Goal: Information Seeking & Learning: Learn about a topic

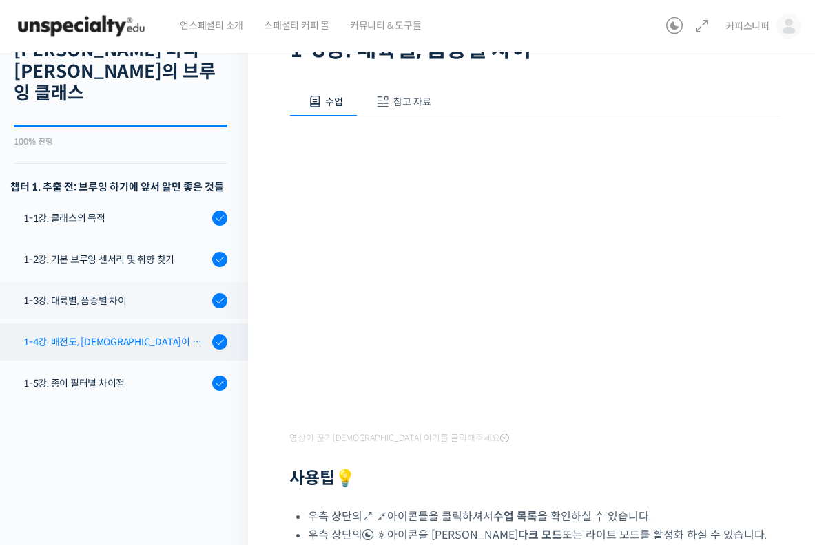
click at [120, 335] on div "1-4강. 배전도, [DEMOGRAPHIC_DATA]이 미치는 영향" at bounding box center [115, 342] width 185 height 15
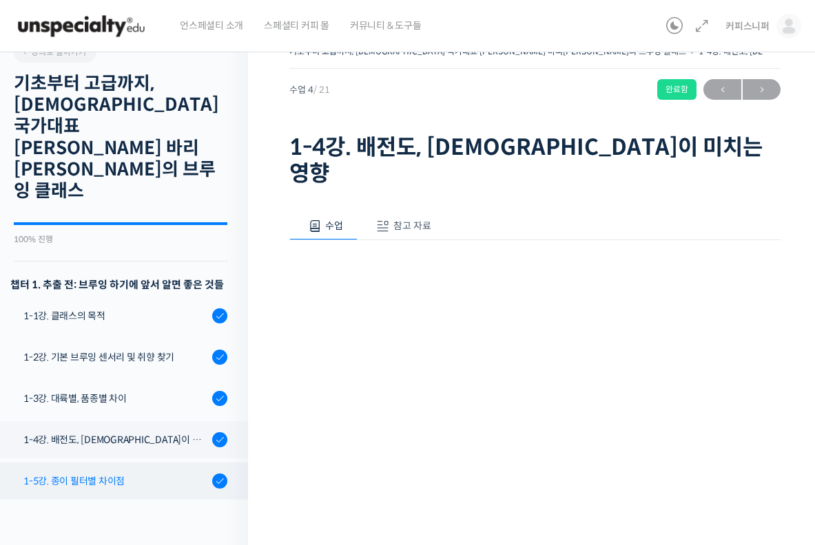
click at [123, 474] on div "1-5강. 종이 필터별 차이점" at bounding box center [115, 481] width 185 height 15
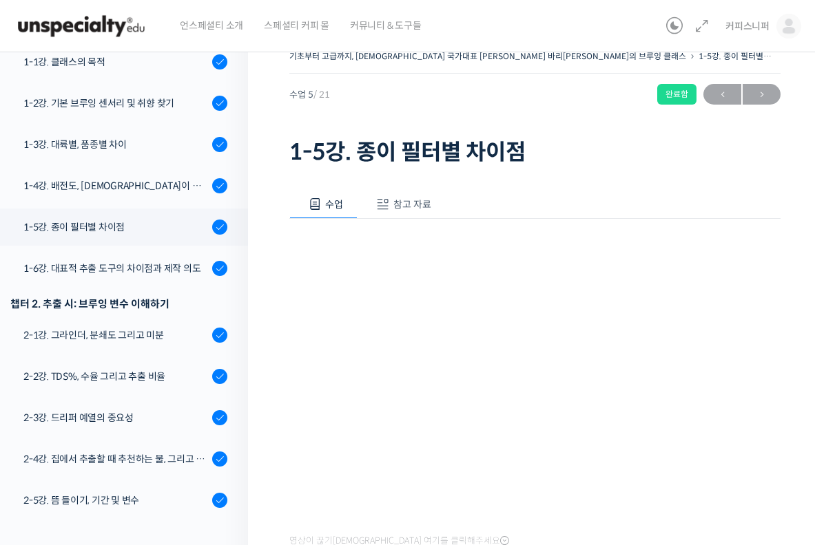
scroll to position [20, 0]
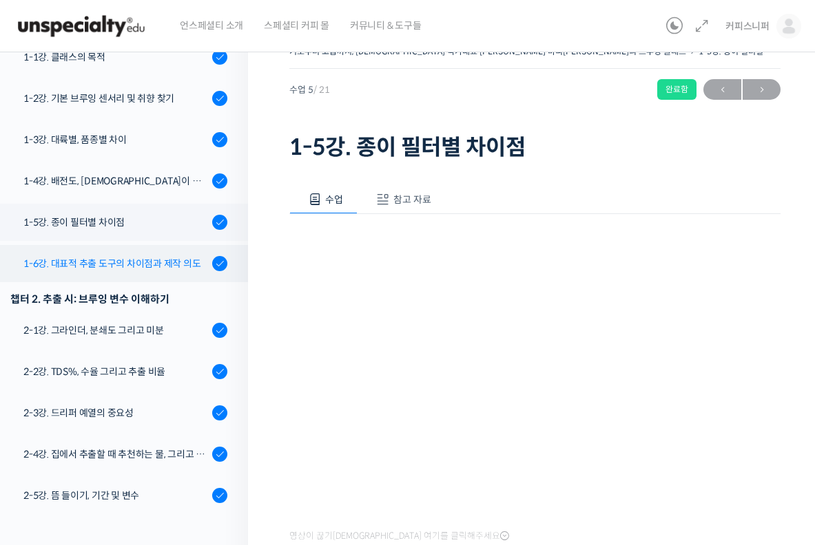
click at [101, 245] on link "1-6강. 대표적 추출 도구의 차이점과 제작 의도" at bounding box center [120, 263] width 255 height 37
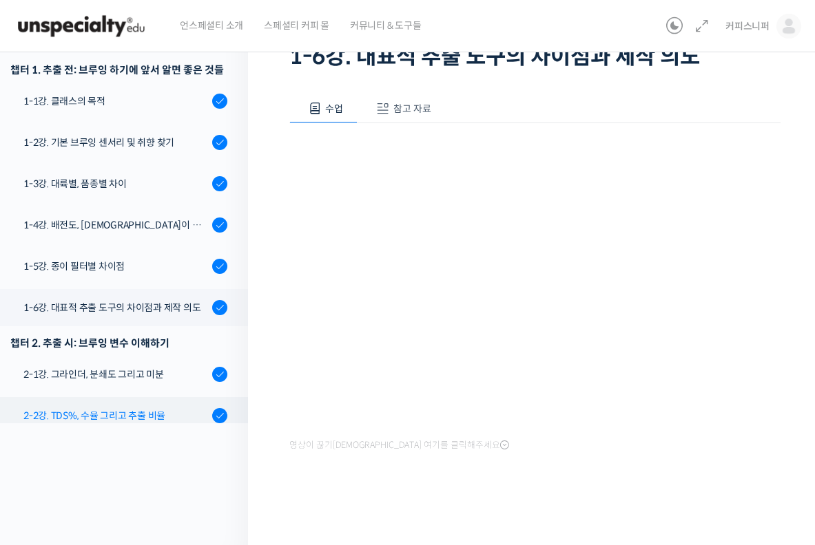
scroll to position [129, 0]
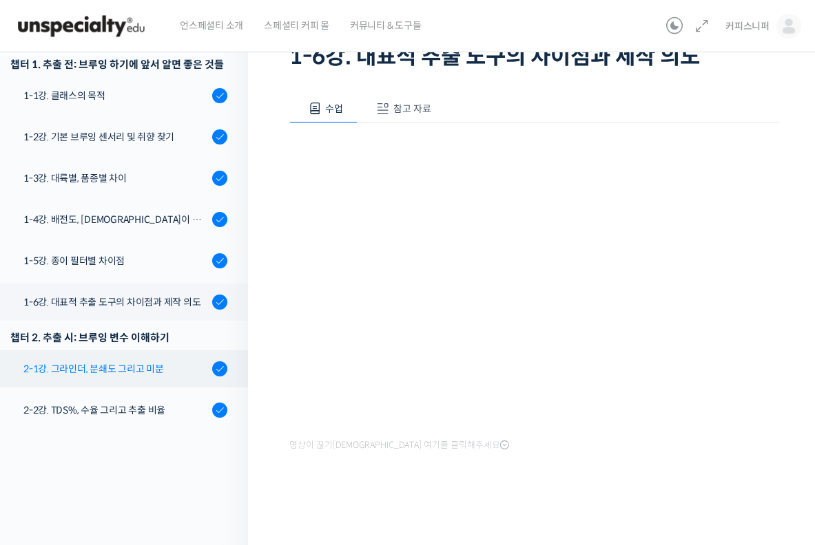
click at [143, 350] on link "2-1강. 그라인더, 분쇄도 그리고 미분" at bounding box center [120, 368] width 255 height 37
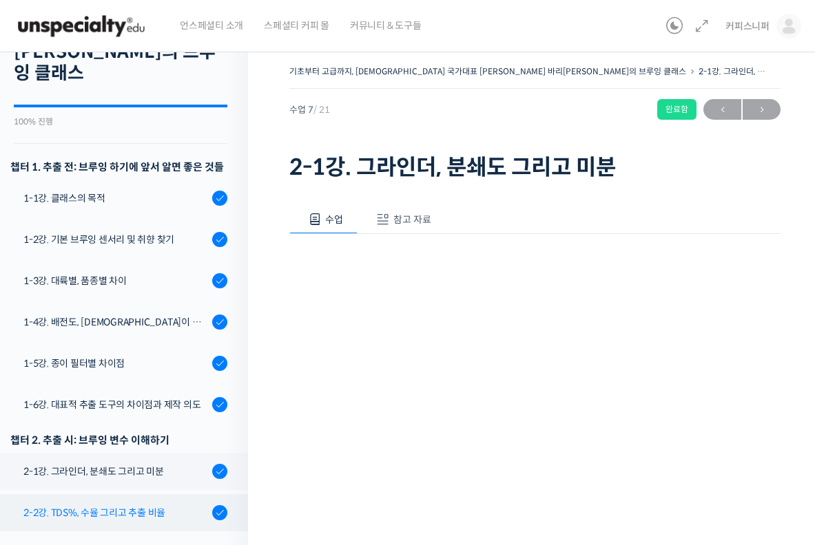
scroll to position [139, 0]
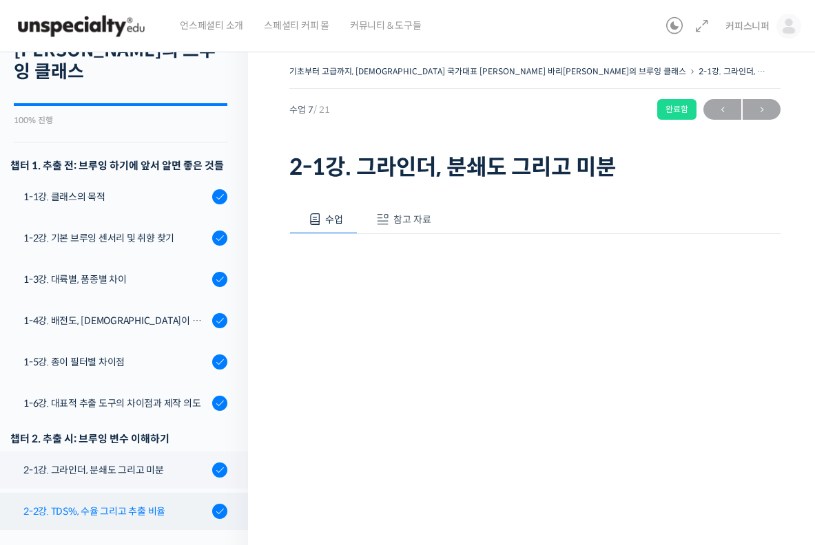
click at [161, 504] on div "2-2강. TDS%, 수율 그리고 추출 비율" at bounding box center [115, 511] width 185 height 15
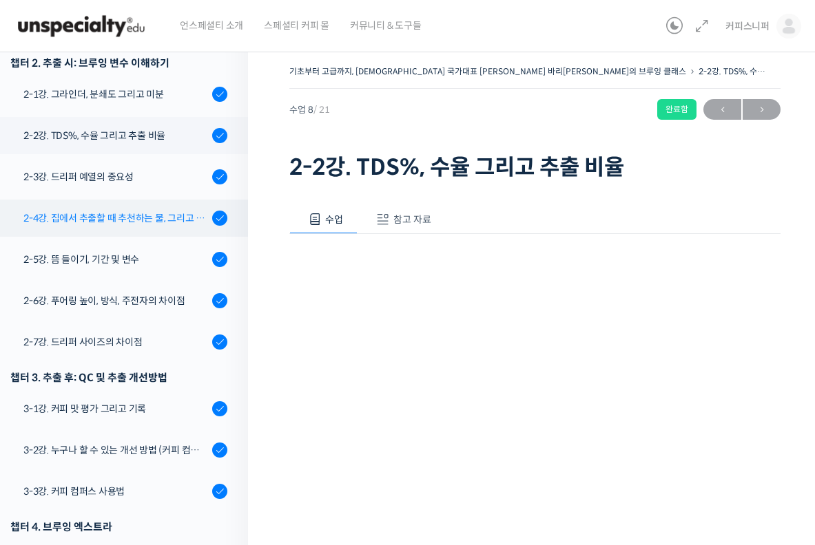
scroll to position [353, 0]
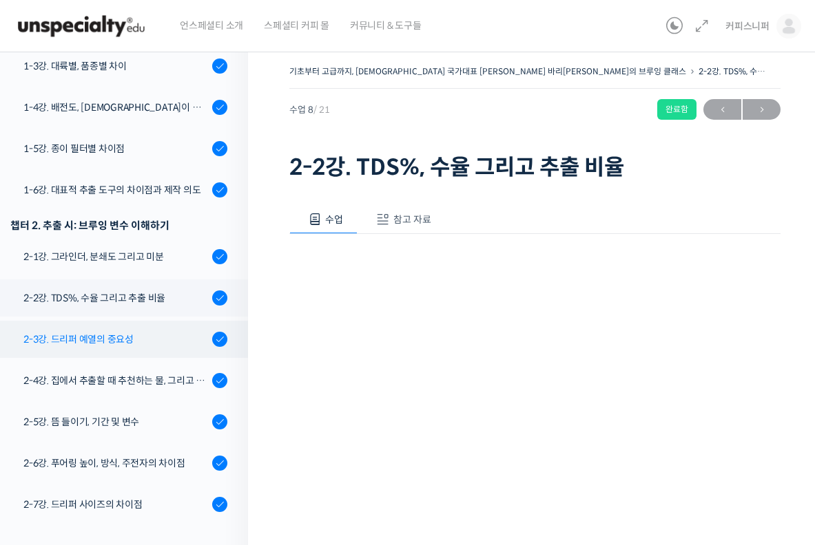
click at [127, 332] on div "2-3강. 드리퍼 예열의 중요성" at bounding box center [115, 339] width 185 height 15
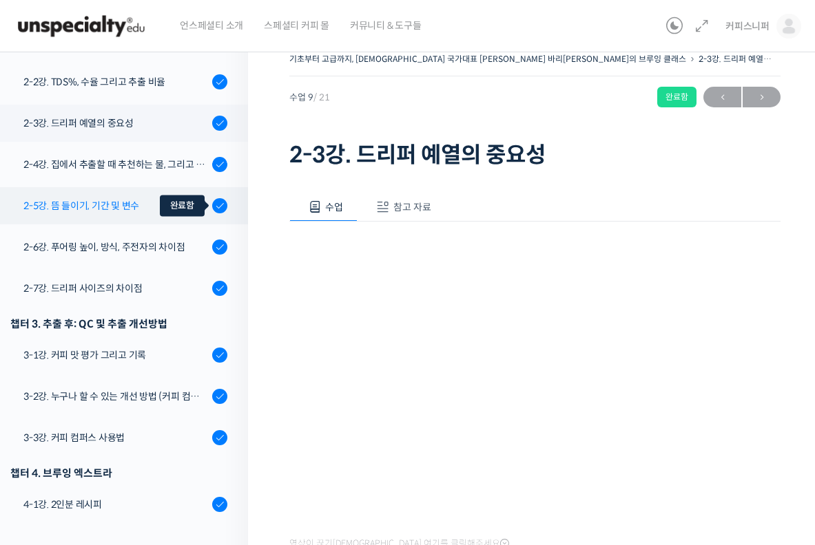
scroll to position [404, 0]
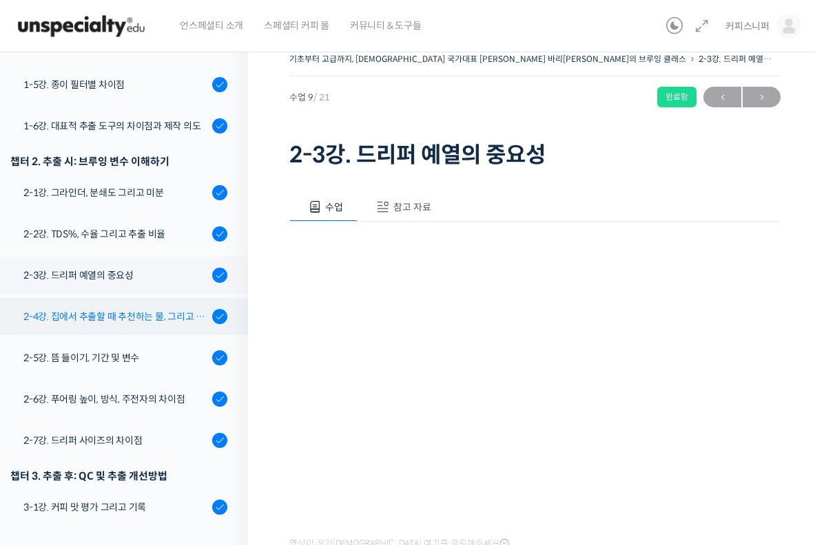
click at [166, 309] on div "2-4강. 집에서 추출할 때 추천하는 물, 그리고 이유" at bounding box center [115, 316] width 185 height 15
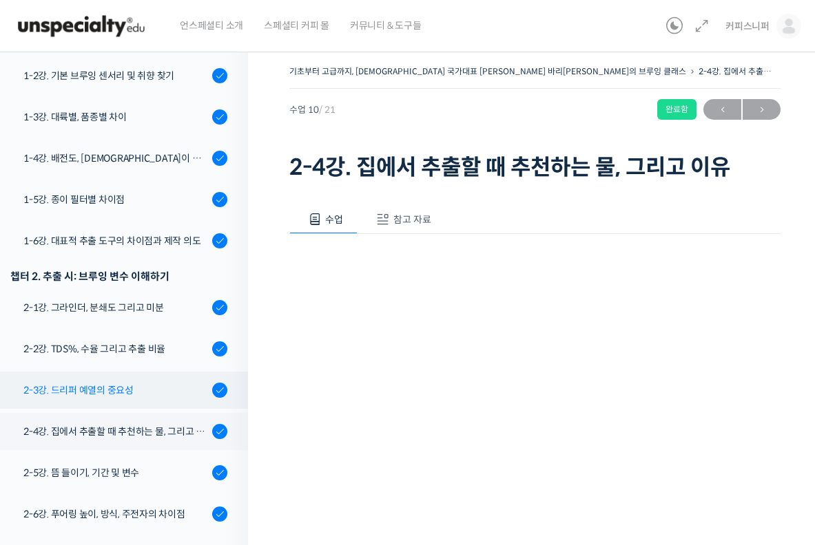
scroll to position [266, 0]
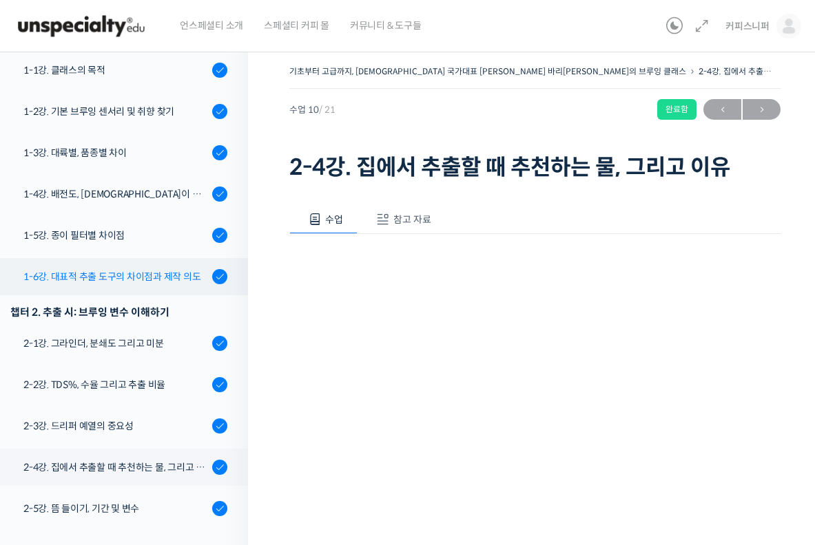
click at [138, 269] on div "1-6강. 대표적 추출 도구의 차이점과 제작 의도" at bounding box center [115, 276] width 185 height 15
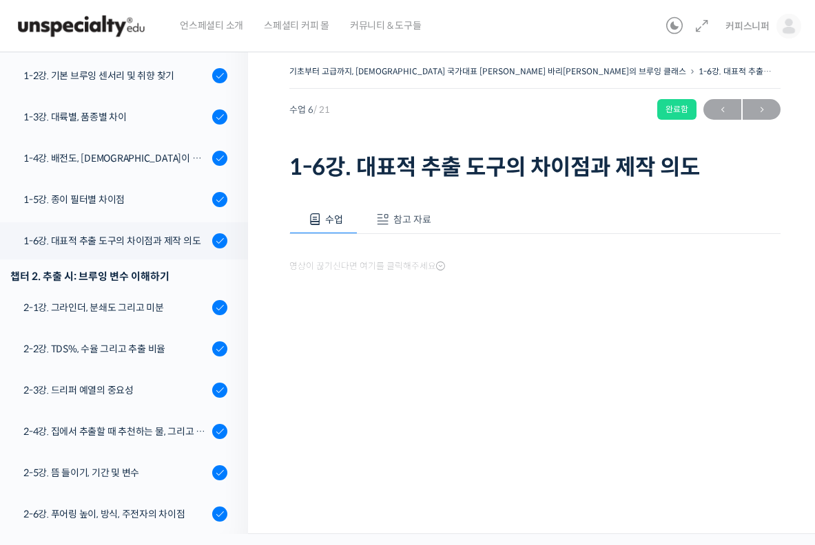
scroll to position [407, 0]
